Goal: Information Seeking & Learning: Learn about a topic

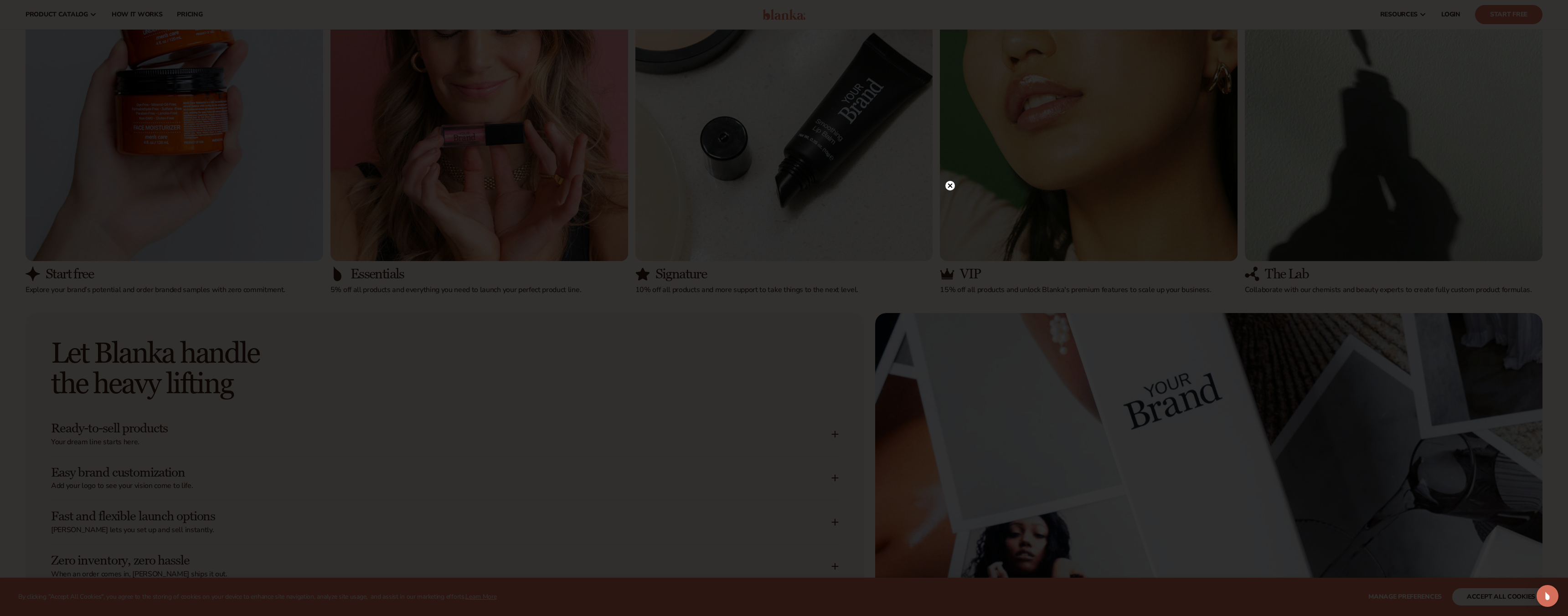
scroll to position [995, 0]
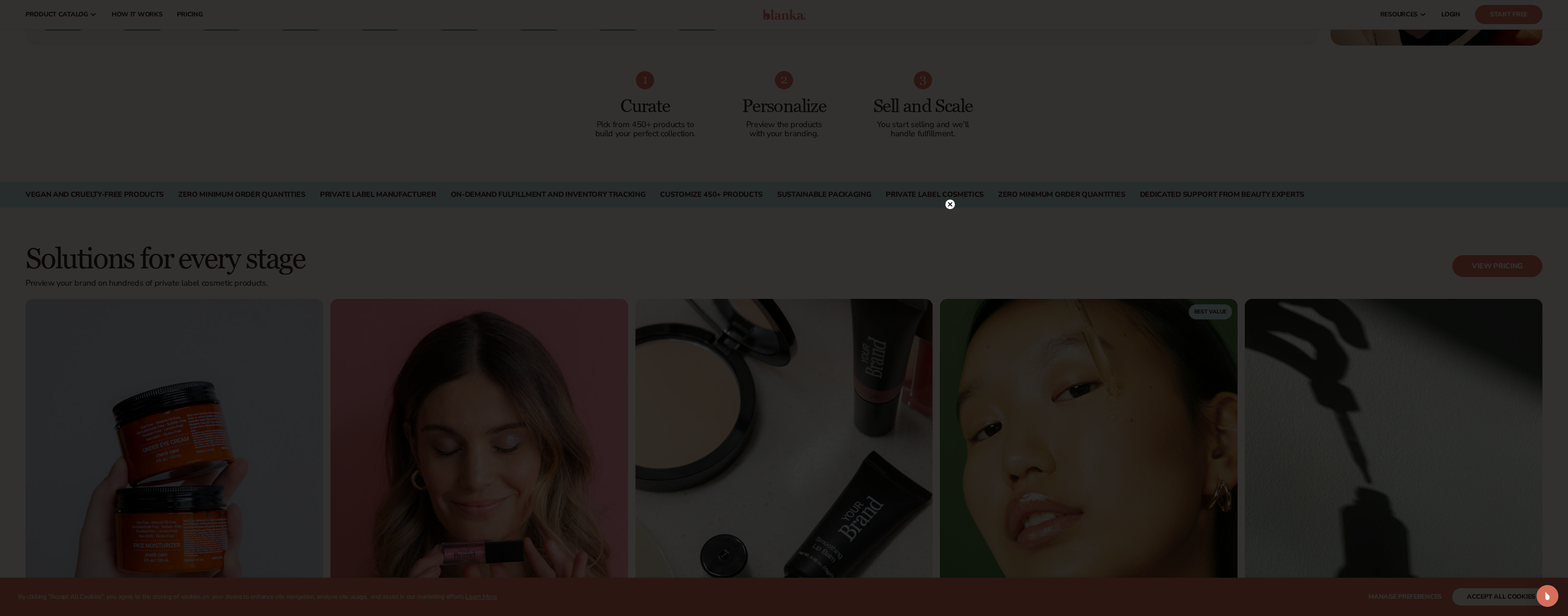
click at [951, 202] on circle at bounding box center [950, 204] width 10 height 10
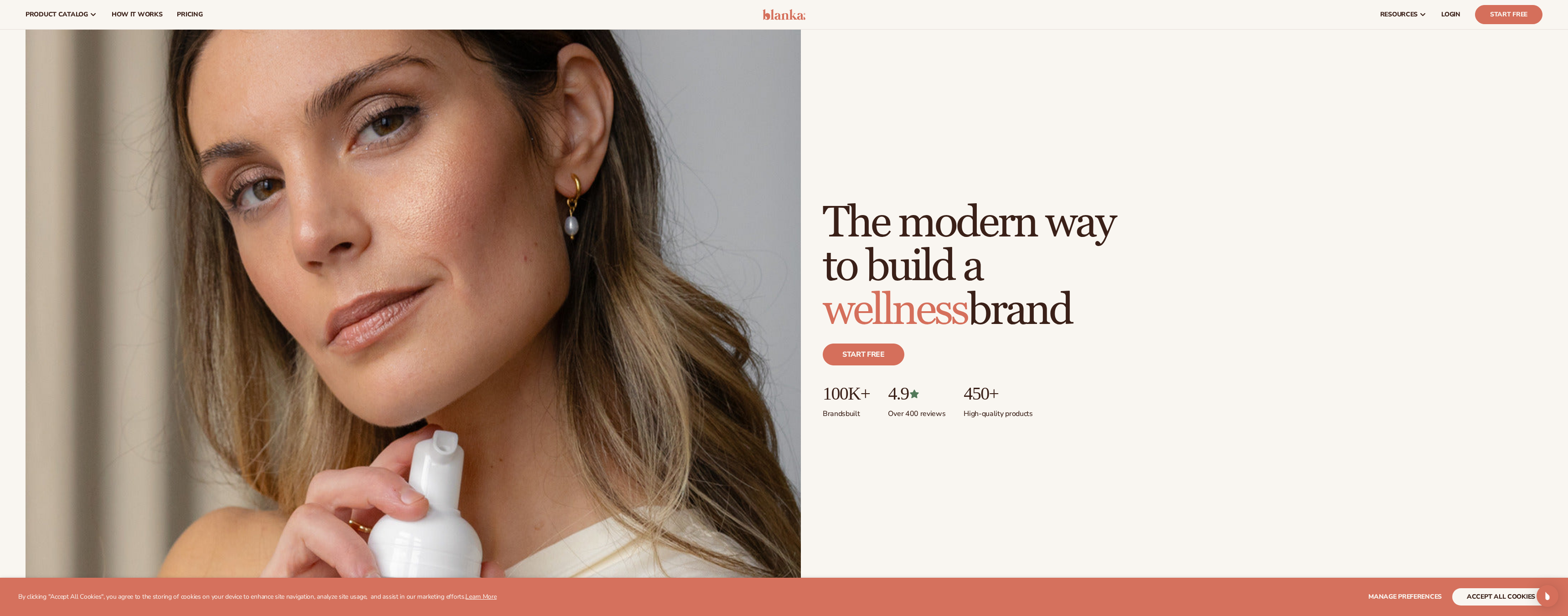
scroll to position [0, 0]
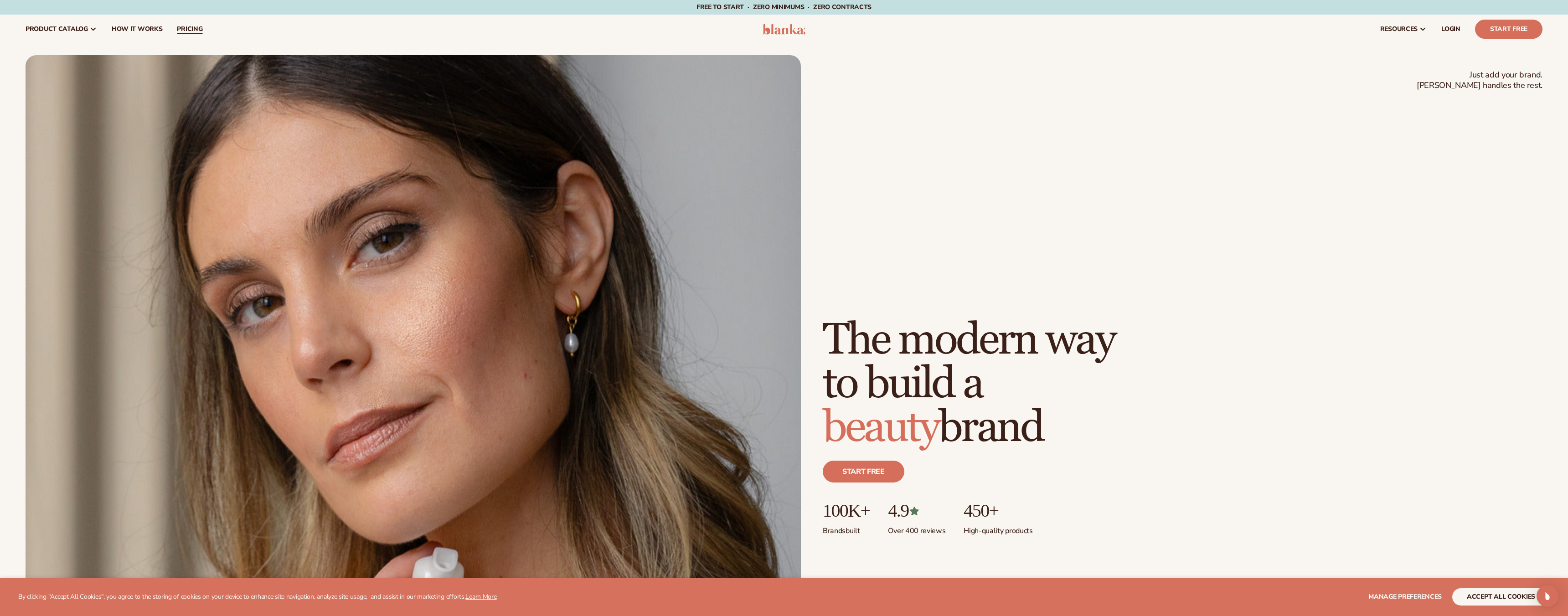
click at [183, 23] on link "pricing" at bounding box center [189, 29] width 40 height 29
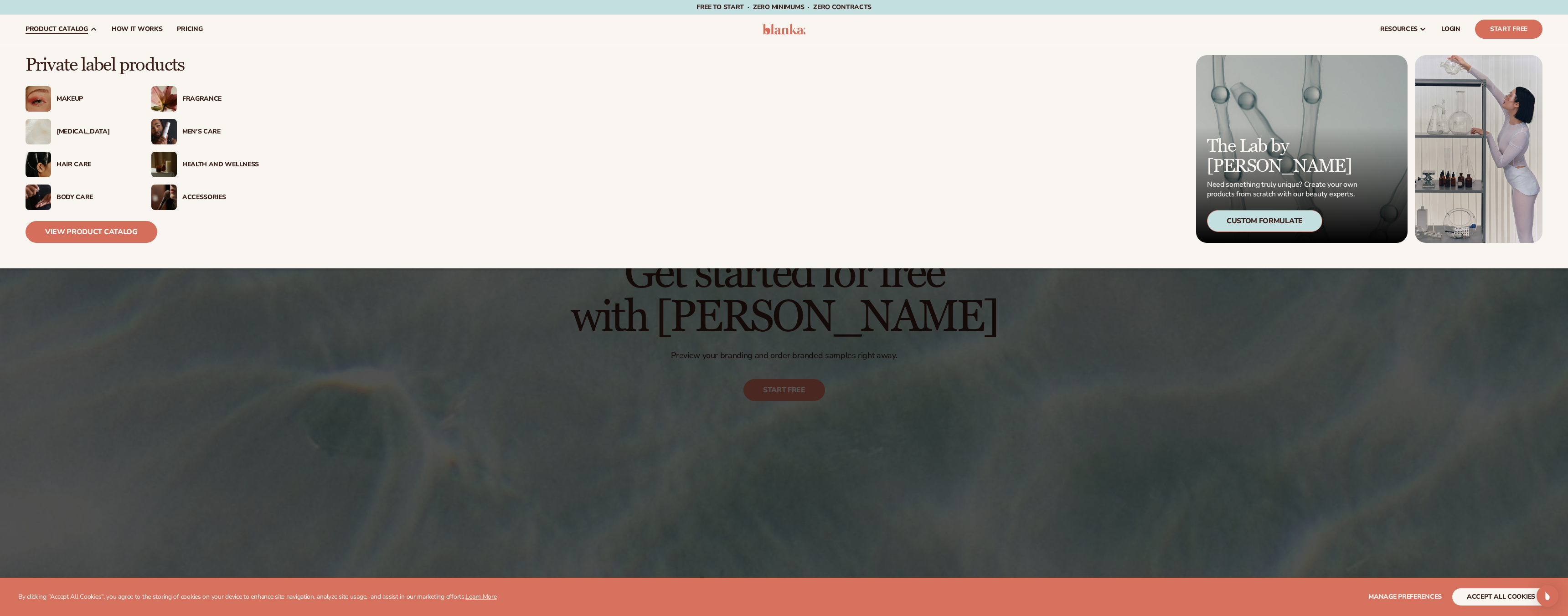
click at [65, 26] on span "product catalog" at bounding box center [56, 29] width 62 height 7
click at [72, 126] on div "[MEDICAL_DATA]" at bounding box center [80, 132] width 108 height 26
